Goal: Transaction & Acquisition: Book appointment/travel/reservation

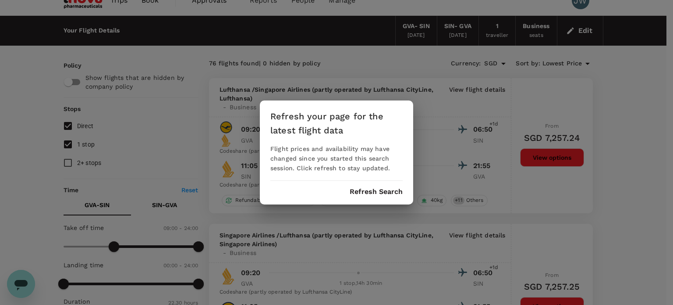
click at [367, 191] on button "Refresh Search" at bounding box center [376, 192] width 53 height 8
click at [67, 143] on div "Refresh your page for the latest flight data Flight prices and availability may…" at bounding box center [336, 152] width 673 height 305
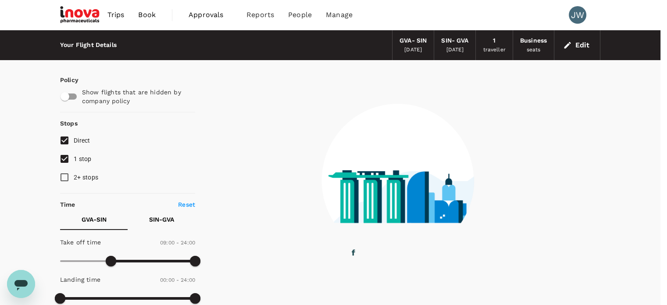
type input "0"
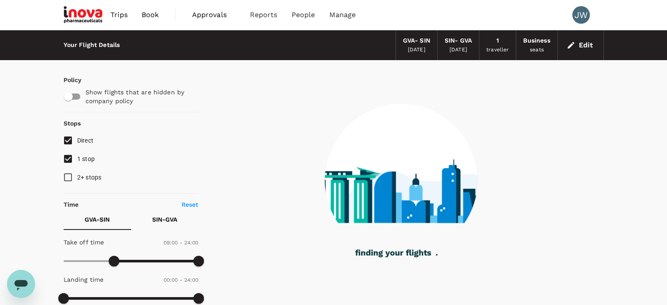
click at [68, 157] on input "1 stop" at bounding box center [68, 158] width 18 height 18
checkbox input "false"
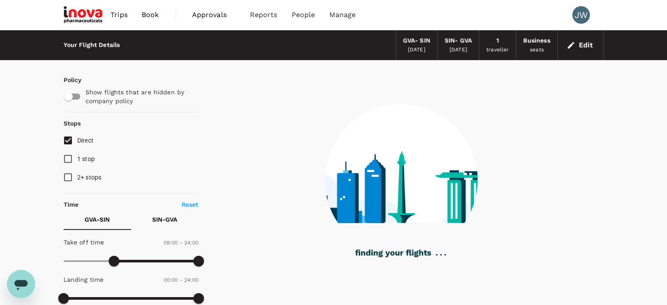
type input "1350"
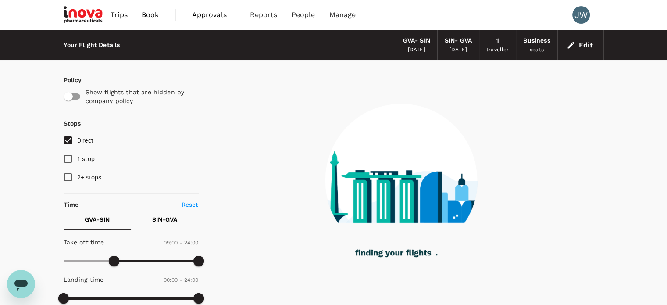
click at [593, 44] on button "Edit" at bounding box center [581, 45] width 32 height 14
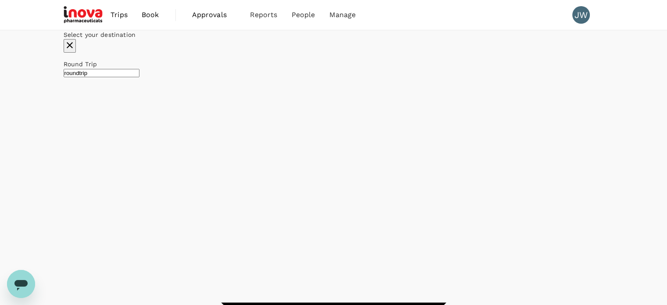
type input "business"
type input "Geneva Intl (GVA)"
type input "Singapore Changi (SIN)"
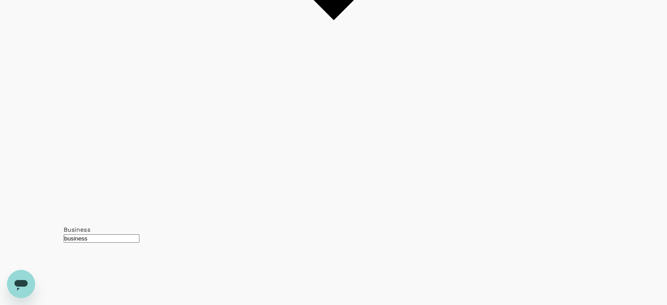
checkbox input "false"
checkbox input "true"
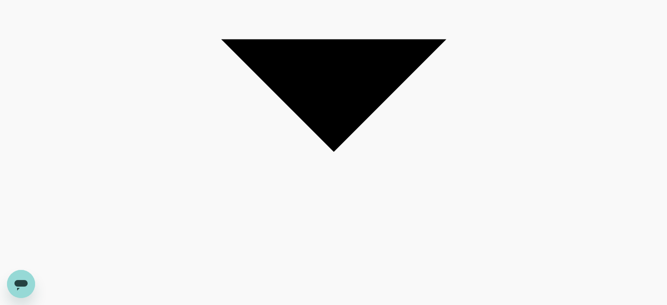
type input "0"
drag, startPoint x: 116, startPoint y: 158, endPoint x: 0, endPoint y: 159, distance: 115.7
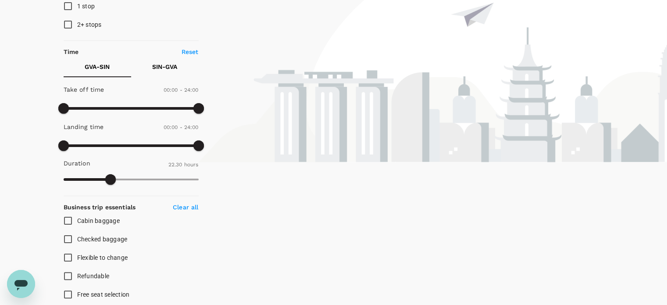
scroll to position [0, 0]
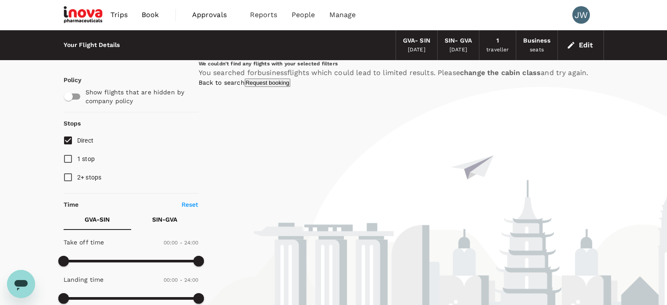
click at [467, 48] on div "[DATE]" at bounding box center [458, 50] width 18 height 9
click at [587, 43] on button "Edit" at bounding box center [581, 45] width 32 height 14
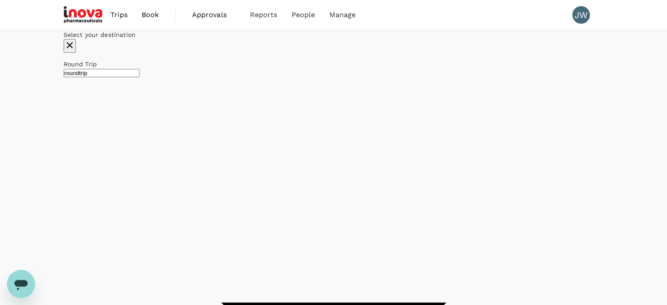
type input "Geneva Intl (GVA)"
type input "Singapore Changi (SIN)"
type input "Geneva Intl (GVA)"
type input "Singapore Changi (SIN)"
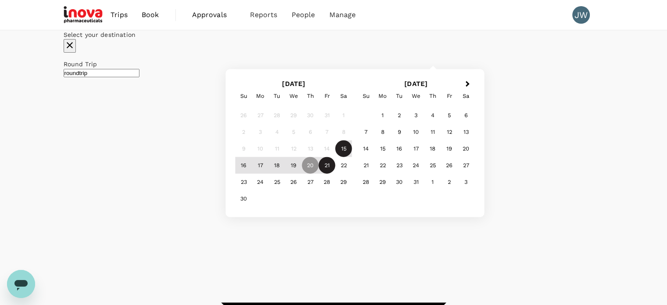
click at [335, 174] on div "21" at bounding box center [327, 165] width 17 height 17
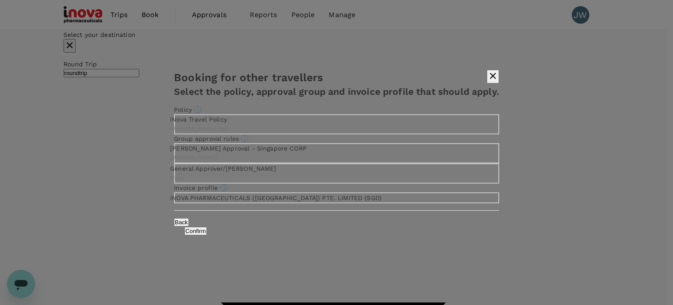
click at [247, 184] on input "General Approver/[PERSON_NAME] ( You )" at bounding box center [336, 152] width 673 height 305
click at [207, 235] on button "Confirm" at bounding box center [196, 231] width 22 height 8
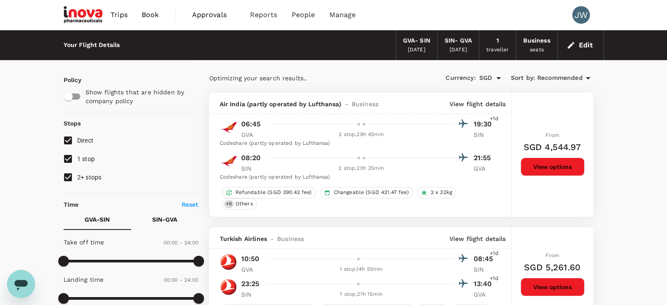
type input "2320"
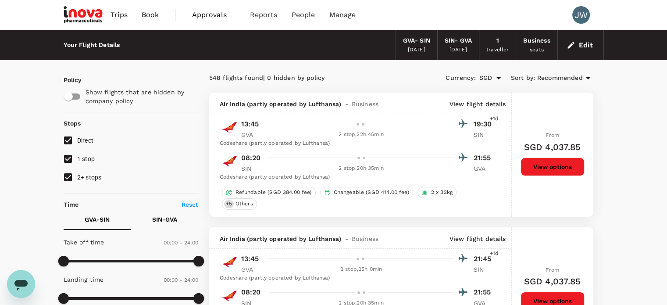
click at [70, 175] on input "2+ stops" at bounding box center [68, 177] width 18 height 18
checkbox input "false"
click at [71, 155] on input "1 stop" at bounding box center [68, 158] width 18 height 18
checkbox input "false"
